Goal: Find specific page/section: Find specific page/section

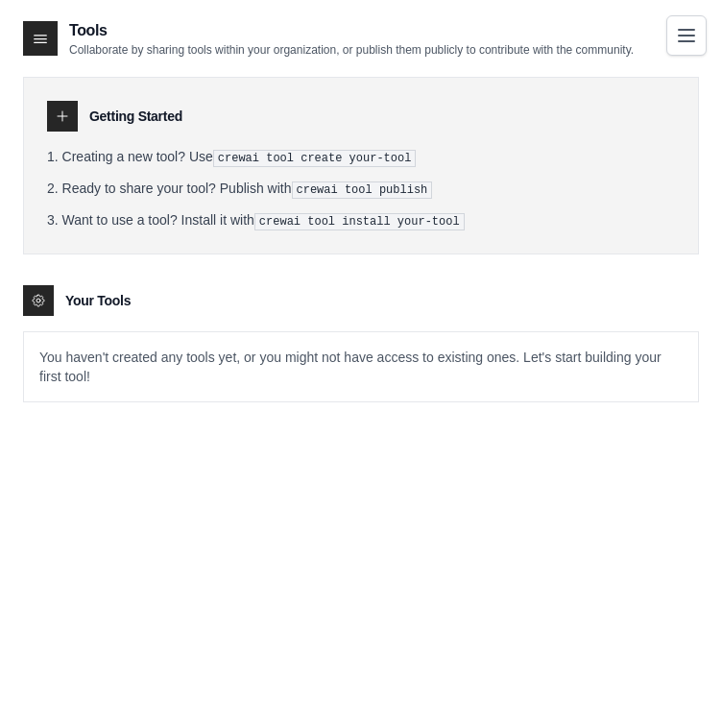
drag, startPoint x: 71, startPoint y: 47, endPoint x: 660, endPoint y: 59, distance: 588.7
click at [660, 59] on div "Tools Collaborate by sharing tools within your organization, or publish them pu…" at bounding box center [361, 226] width 676 height 414
click at [559, 29] on h2 "Tools" at bounding box center [351, 30] width 565 height 23
drag, startPoint x: 157, startPoint y: 54, endPoint x: 645, endPoint y: 64, distance: 487.9
click at [645, 64] on div "Tools Collaborate by sharing tools within your organization, or publish them pu…" at bounding box center [361, 226] width 676 height 414
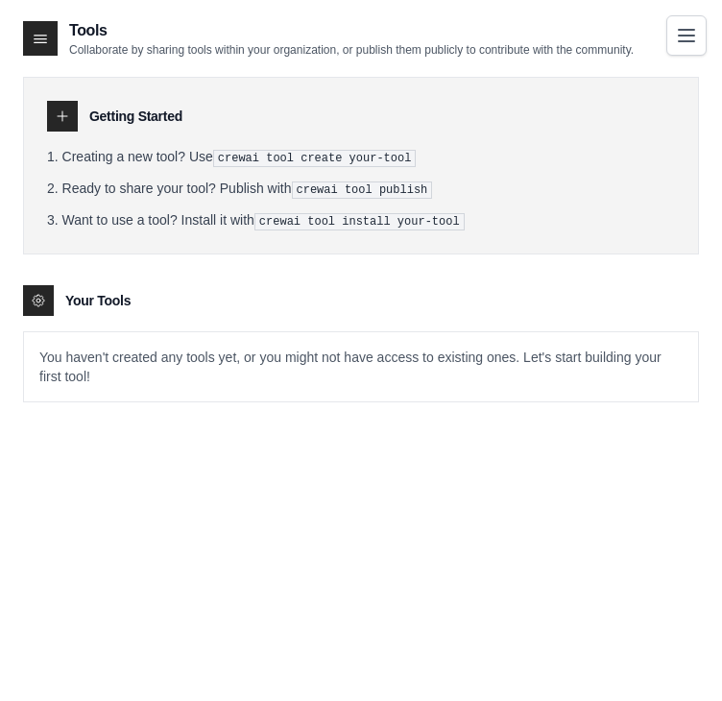
click at [641, 62] on div "Getting Started Creating a new tool? Use crewai tool create your-tool Ready to …" at bounding box center [361, 230] width 676 height 345
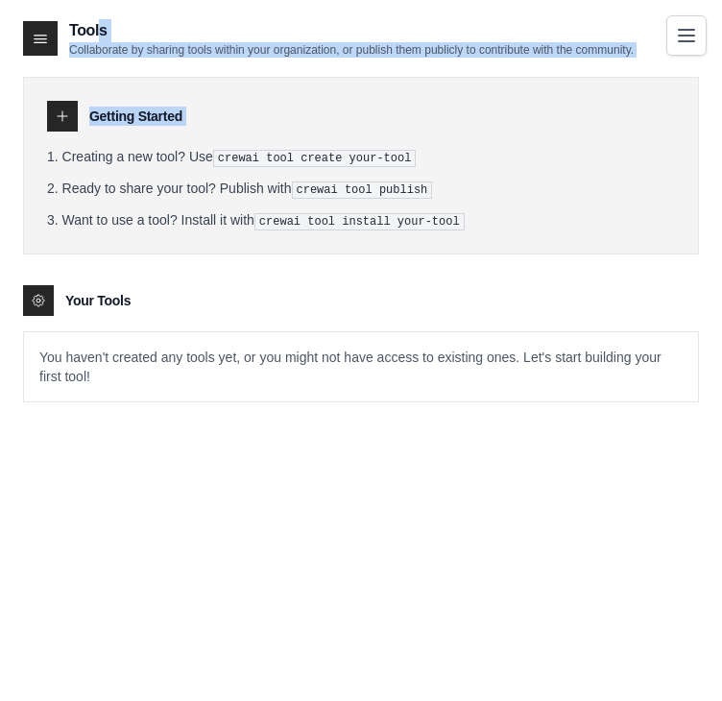
drag, startPoint x: 641, startPoint y: 62, endPoint x: 69, endPoint y: 36, distance: 572.9
click at [69, 36] on div "Tools Collaborate by sharing tools within your organization, or publish them pu…" at bounding box center [361, 226] width 676 height 414
click at [69, 36] on h2 "Tools" at bounding box center [351, 30] width 565 height 23
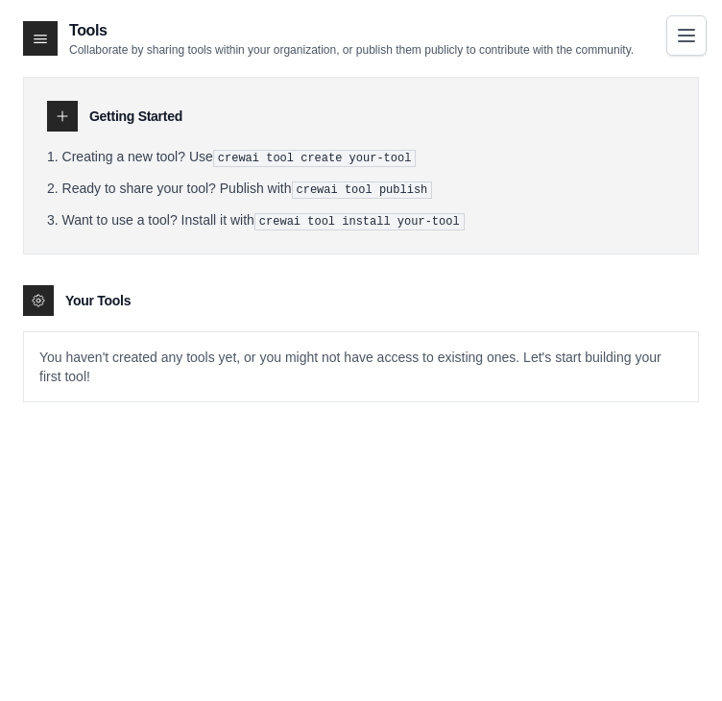
drag, startPoint x: 69, startPoint y: 36, endPoint x: 632, endPoint y: 51, distance: 562.9
click at [632, 51] on div "Tools Collaborate by sharing tools within your organization, or publish them pu…" at bounding box center [351, 38] width 565 height 38
click at [632, 51] on p "Collaborate by sharing tools within your organization, or publish them publicly…" at bounding box center [351, 49] width 565 height 15
drag, startPoint x: 632, startPoint y: 51, endPoint x: 85, endPoint y: 2, distance: 548.5
click at [85, 2] on main "Tools Collaborate by sharing tools within your organization, or publish them pu…" at bounding box center [361, 369] width 722 height 739
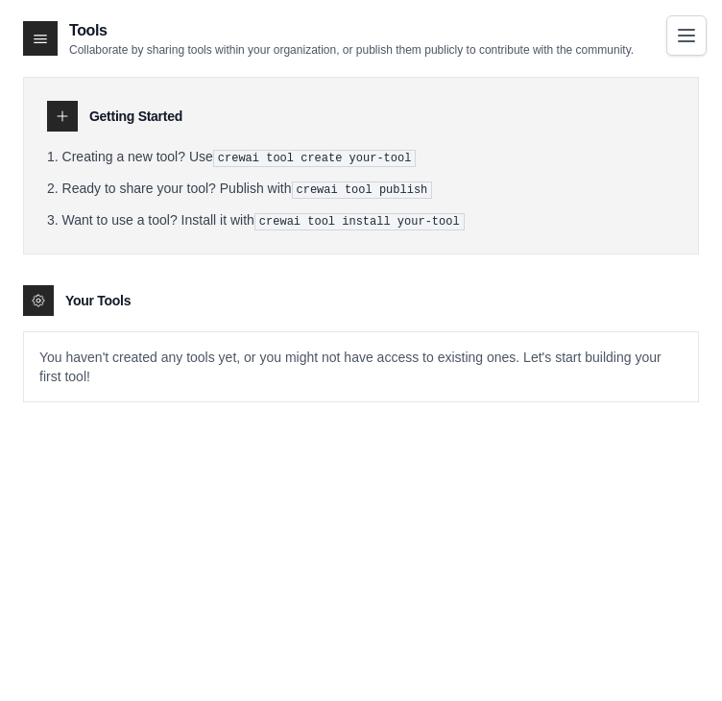
click at [85, 2] on main "Tools Collaborate by sharing tools within your organization, or publish them pu…" at bounding box center [361, 369] width 722 height 739
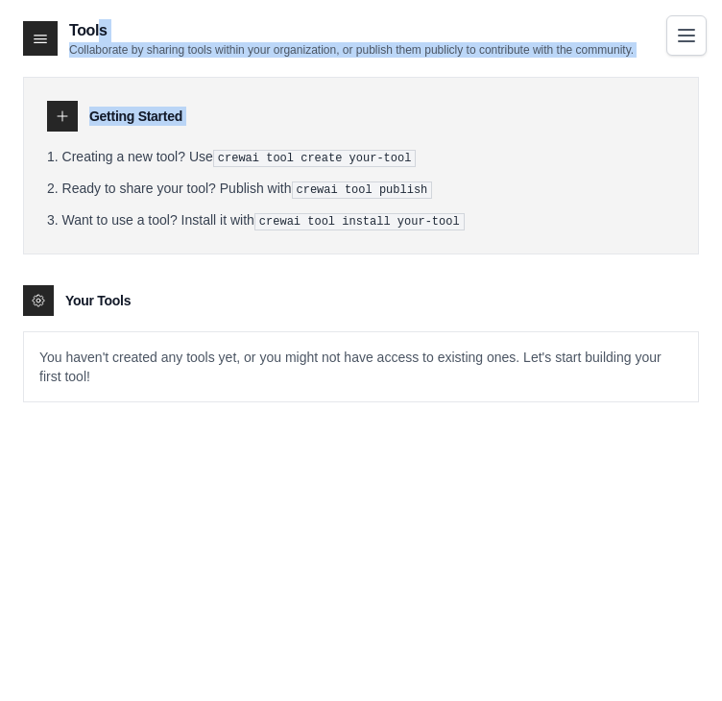
drag, startPoint x: 85, startPoint y: 2, endPoint x: 619, endPoint y: 54, distance: 536.4
click at [615, 59] on main "Tools Collaborate by sharing tools within your organization, or publish them pu…" at bounding box center [361, 369] width 722 height 739
click at [626, 47] on p "Collaborate by sharing tools within your organization, or publish them publicly…" at bounding box center [351, 49] width 565 height 15
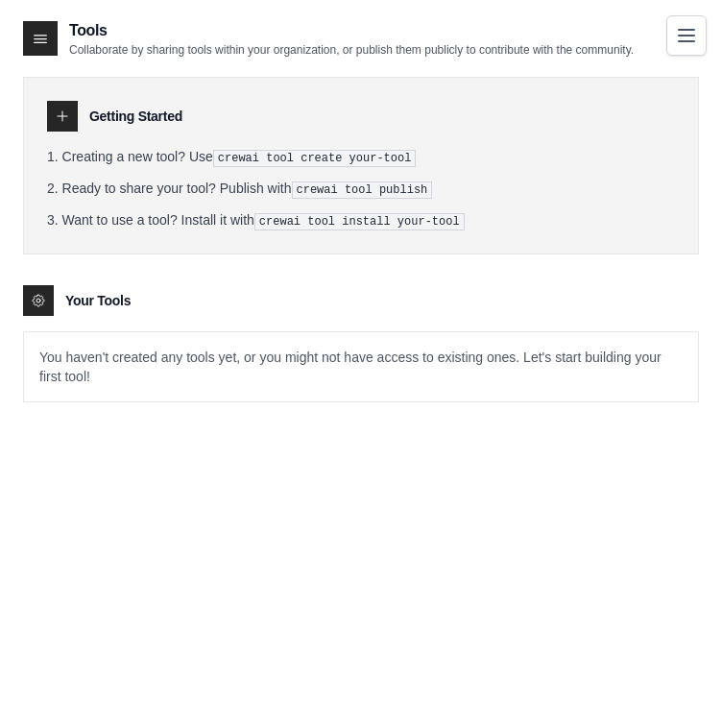
drag, startPoint x: 632, startPoint y: 48, endPoint x: 60, endPoint y: 8, distance: 572.7
click at [60, 8] on main "Tools Collaborate by sharing tools within your organization, or publish them pu…" at bounding box center [361, 369] width 722 height 739
drag, startPoint x: 60, startPoint y: 8, endPoint x: 639, endPoint y: 54, distance: 580.8
click at [639, 54] on main "Tools Collaborate by sharing tools within your organization, or publish them pu…" at bounding box center [361, 369] width 722 height 739
click at [639, 54] on div "Tools Collaborate by sharing tools within your organization, or publish them pu…" at bounding box center [361, 38] width 676 height 38
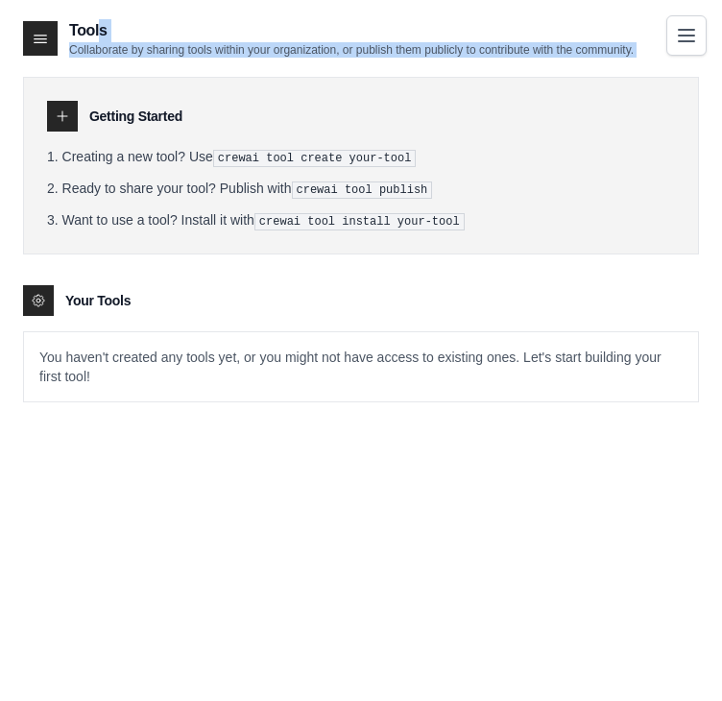
drag, startPoint x: 639, startPoint y: 54, endPoint x: 84, endPoint y: 18, distance: 556.1
click at [84, 19] on div "Tools Collaborate by sharing tools within your organization, or publish them pu…" at bounding box center [361, 38] width 676 height 38
click at [84, 19] on h2 "Tools" at bounding box center [351, 30] width 565 height 23
drag, startPoint x: 84, startPoint y: 18, endPoint x: 607, endPoint y: 55, distance: 523.6
click at [607, 55] on div "Tools Collaborate by sharing tools within your organization, or publish them pu…" at bounding box center [351, 38] width 565 height 38
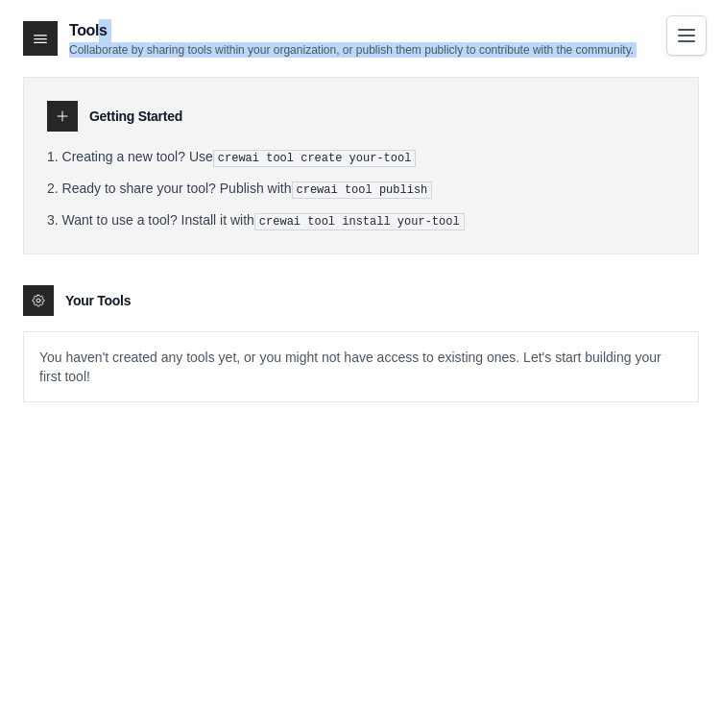
click at [607, 55] on p "Collaborate by sharing tools within your organization, or publish them publicly…" at bounding box center [351, 49] width 565 height 15
drag, startPoint x: 607, startPoint y: 55, endPoint x: 54, endPoint y: 24, distance: 553.9
click at [54, 24] on div "Tools Collaborate by sharing tools within your organization, or publish them pu…" at bounding box center [328, 38] width 611 height 38
click at [65, 24] on div "Tools Collaborate by sharing tools within your organization, or publish them pu…" at bounding box center [328, 38] width 611 height 38
drag, startPoint x: 65, startPoint y: 24, endPoint x: 601, endPoint y: 55, distance: 536.6
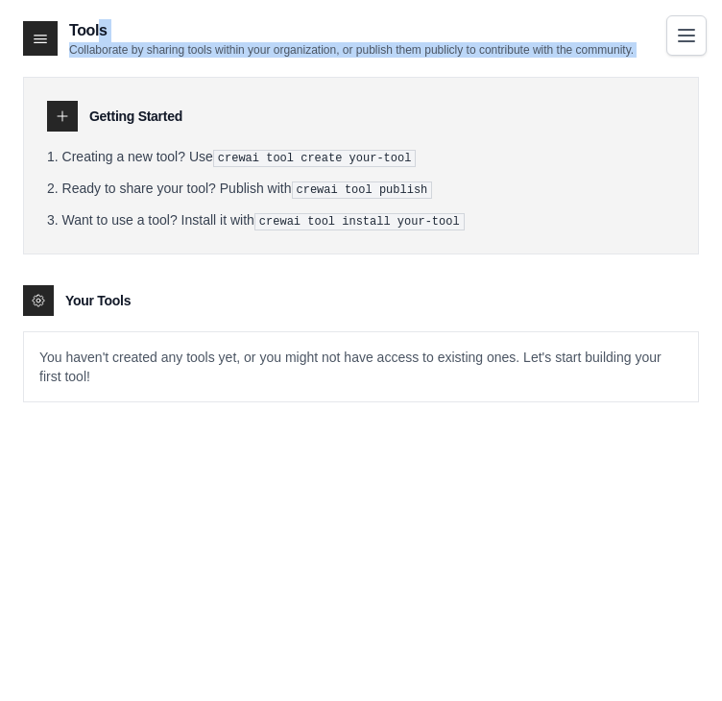
click at [601, 55] on div "Tools Collaborate by sharing tools within your organization, or publish them pu…" at bounding box center [328, 38] width 611 height 38
click at [601, 55] on p "Collaborate by sharing tools within your organization, or publish them publicly…" at bounding box center [351, 49] width 565 height 15
drag, startPoint x: 601, startPoint y: 55, endPoint x: 81, endPoint y: 13, distance: 522.0
click at [81, 13] on main "Tools Collaborate by sharing tools within your organization, or publish them pu…" at bounding box center [361, 369] width 722 height 739
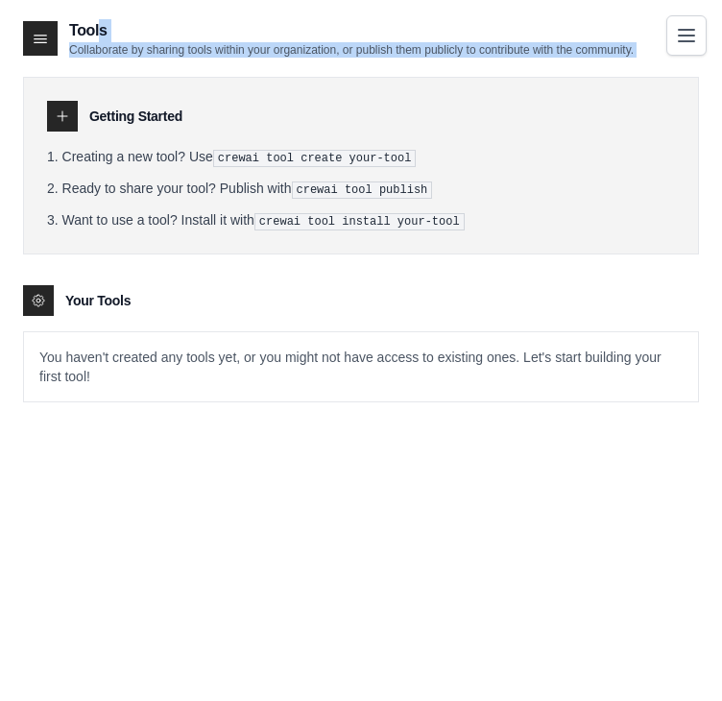
drag, startPoint x: 81, startPoint y: 13, endPoint x: 630, endPoint y: 48, distance: 550.3
click at [630, 48] on main "Tools Collaborate by sharing tools within your organization, or publish them pu…" at bounding box center [361, 369] width 722 height 739
click at [630, 48] on p "Collaborate by sharing tools within your organization, or publish them publicly…" at bounding box center [351, 49] width 565 height 15
drag, startPoint x: 630, startPoint y: 48, endPoint x: 84, endPoint y: 23, distance: 546.9
click at [84, 23] on div "Tools Collaborate by sharing tools within your organization, or publish them pu…" at bounding box center [351, 38] width 565 height 38
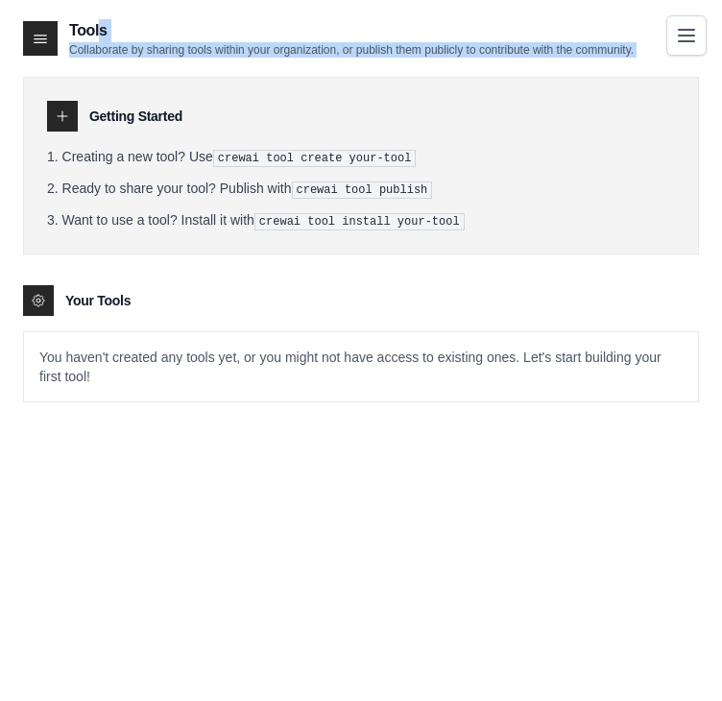
click at [83, 23] on h2 "Tools" at bounding box center [351, 30] width 565 height 23
drag, startPoint x: 83, startPoint y: 23, endPoint x: 620, endPoint y: 55, distance: 538.6
click at [620, 55] on div "Tools Collaborate by sharing tools within your organization, or publish them pu…" at bounding box center [351, 38] width 565 height 38
click at [620, 55] on p "Collaborate by sharing tools within your organization, or publish them publicly…" at bounding box center [351, 49] width 565 height 15
drag, startPoint x: 620, startPoint y: 55, endPoint x: 73, endPoint y: 21, distance: 548.3
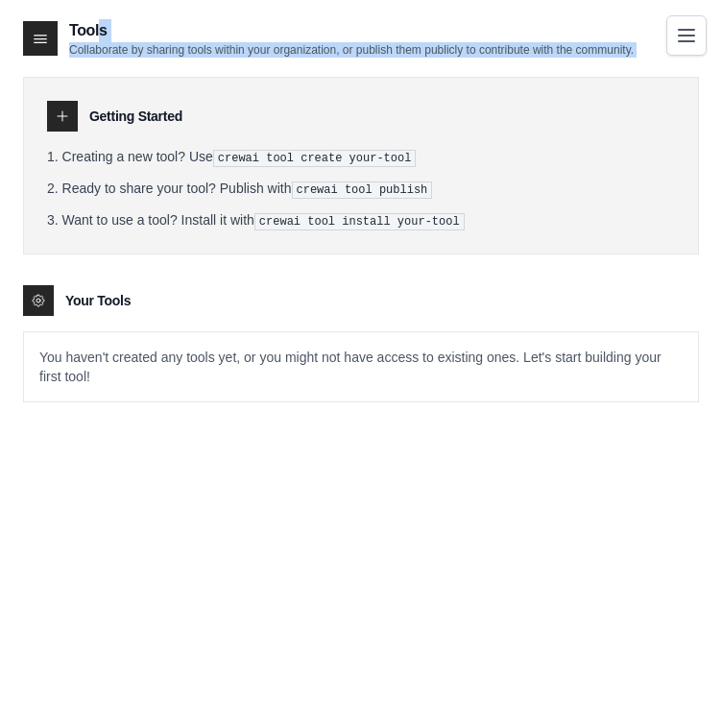
click at [73, 21] on div "Tools Collaborate by sharing tools within your organization, or publish them pu…" at bounding box center [351, 38] width 565 height 38
click at [73, 21] on h2 "Tools" at bounding box center [351, 30] width 565 height 23
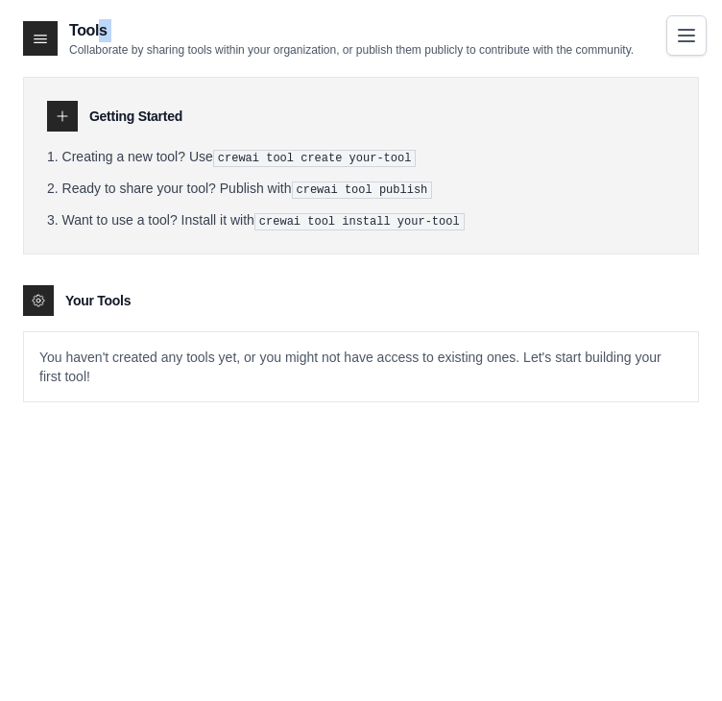
drag, startPoint x: 73, startPoint y: 21, endPoint x: 633, endPoint y: 39, distance: 560.1
click at [633, 39] on h2 "Tools" at bounding box center [351, 30] width 565 height 23
click at [81, 29] on h2 "Tools" at bounding box center [351, 30] width 565 height 23
drag, startPoint x: 81, startPoint y: 29, endPoint x: 615, endPoint y: 43, distance: 534.0
click at [615, 43] on div "Tools Collaborate by sharing tools within your organization, or publish them pu…" at bounding box center [351, 38] width 565 height 38
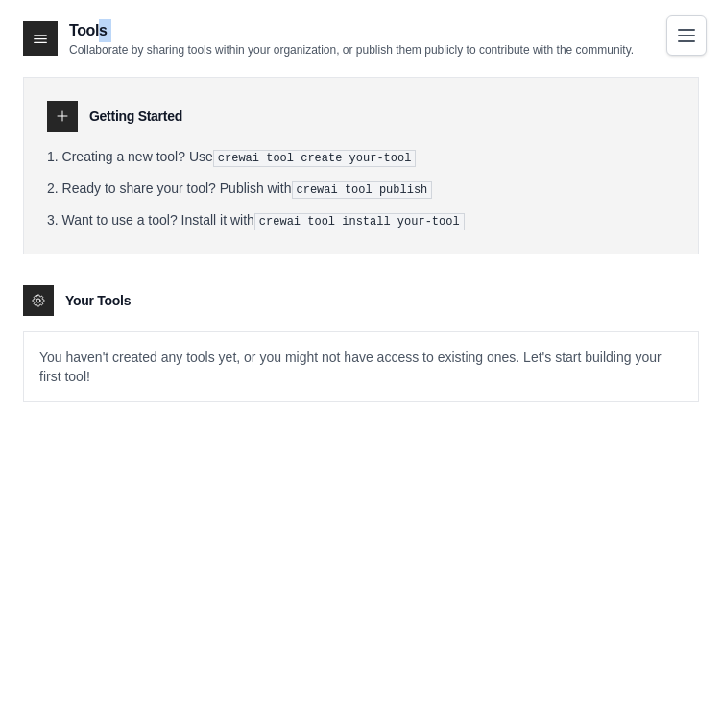
click at [615, 43] on p "Collaborate by sharing tools within your organization, or publish them publicly…" at bounding box center [351, 49] width 565 height 15
drag, startPoint x: 615, startPoint y: 43, endPoint x: 55, endPoint y: 16, distance: 560.4
click at [55, 16] on main "Tools Collaborate by sharing tools within your organization, or publish them pu…" at bounding box center [361, 369] width 722 height 739
drag, startPoint x: 55, startPoint y: 16, endPoint x: 600, endPoint y: 56, distance: 546.8
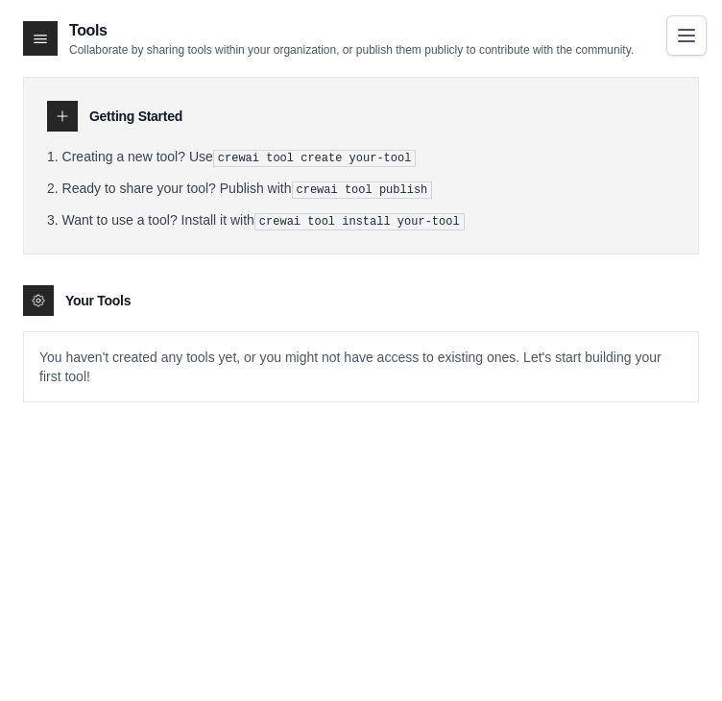
click at [600, 56] on main "Tools Collaborate by sharing tools within your organization, or publish them pu…" at bounding box center [361, 369] width 722 height 739
click at [600, 56] on p "Collaborate by sharing tools within your organization, or publish them publicly…" at bounding box center [351, 49] width 565 height 15
drag, startPoint x: 600, startPoint y: 56, endPoint x: 88, endPoint y: 21, distance: 512.9
click at [88, 21] on div "Tools Collaborate by sharing tools within your organization, or publish them pu…" at bounding box center [351, 38] width 565 height 38
click at [88, 21] on h2 "Tools" at bounding box center [351, 30] width 565 height 23
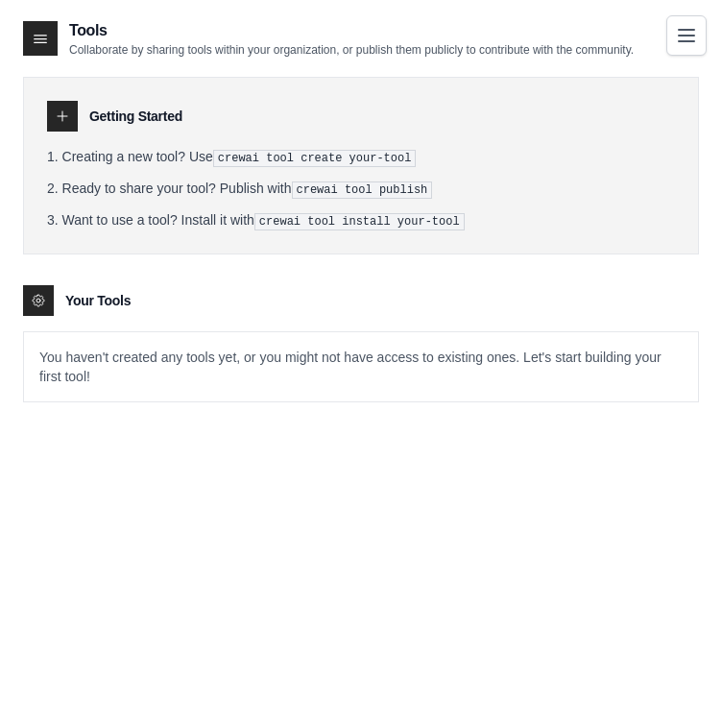
drag, startPoint x: 88, startPoint y: 21, endPoint x: 630, endPoint y: 47, distance: 542.1
click at [630, 47] on div "Tools Collaborate by sharing tools within your organization, or publish them pu…" at bounding box center [351, 38] width 565 height 38
click at [630, 47] on p "Collaborate by sharing tools within your organization, or publish them publicly…" at bounding box center [351, 49] width 565 height 15
drag, startPoint x: 630, startPoint y: 47, endPoint x: 60, endPoint y: 32, distance: 569.6
click at [60, 32] on div "Tools Collaborate by sharing tools within your organization, or publish them pu…" at bounding box center [328, 38] width 611 height 38
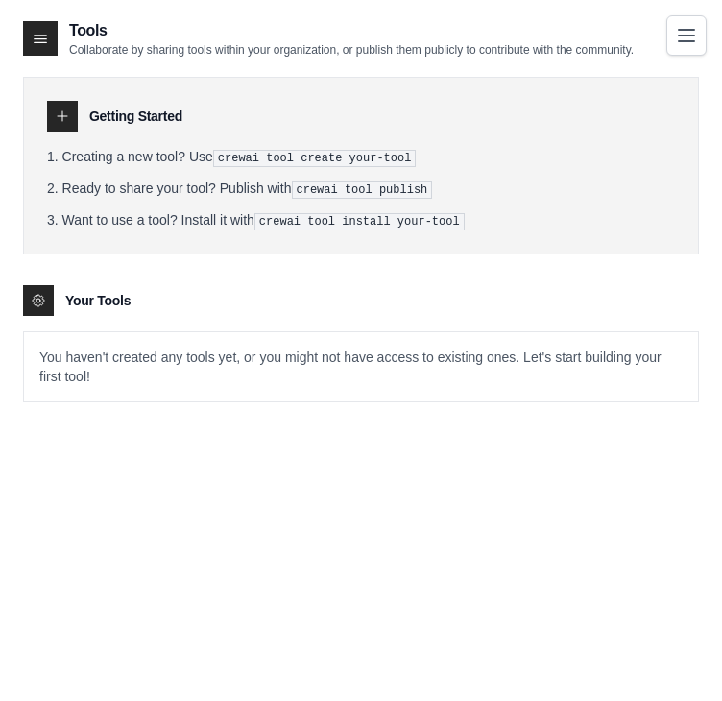
click at [61, 32] on div "Tools Collaborate by sharing tools within your organization, or publish them pu…" at bounding box center [328, 38] width 611 height 38
